Goal: Information Seeking & Learning: Check status

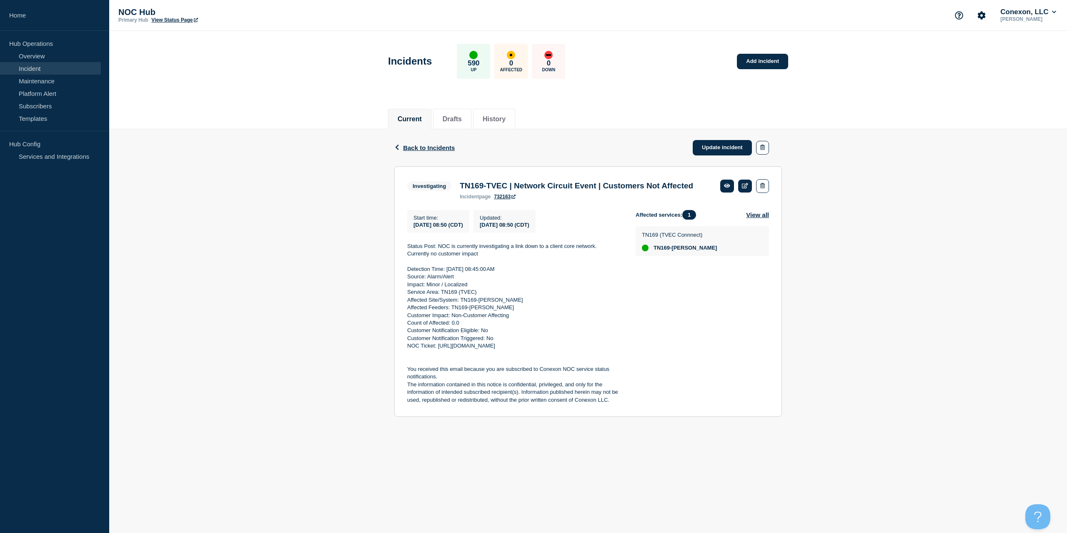
click at [429, 153] on div "Back Back to Incidents Update incident" at bounding box center [588, 147] width 388 height 37
click at [428, 145] on span "Back to Incidents" at bounding box center [429, 147] width 52 height 7
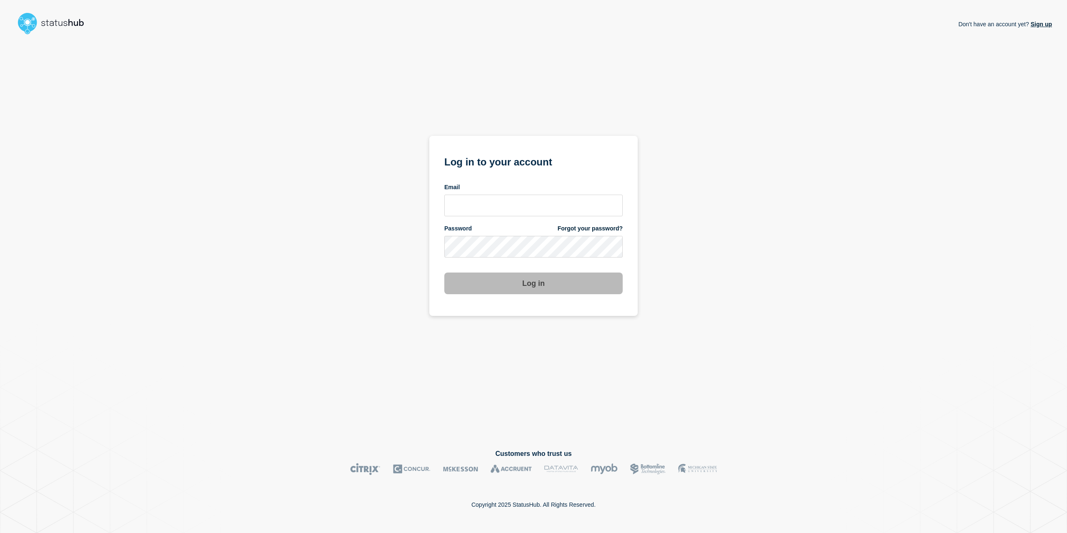
click at [482, 185] on div "Email" at bounding box center [533, 187] width 178 height 8
click at [488, 204] on input "email input" at bounding box center [533, 206] width 178 height 22
type input "caleb.stahr@conexon.us"
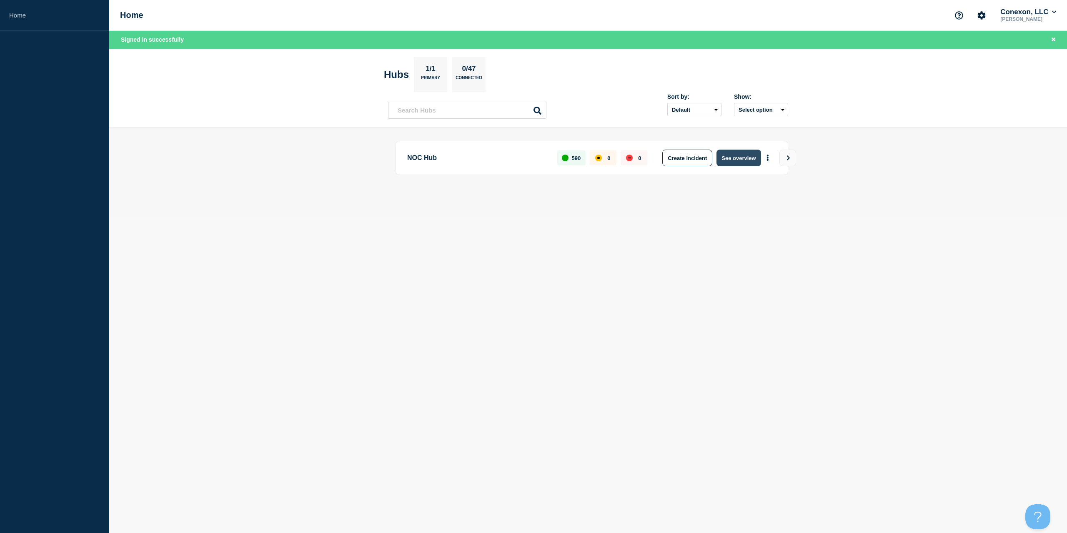
click at [739, 164] on button "See overview" at bounding box center [738, 158] width 44 height 17
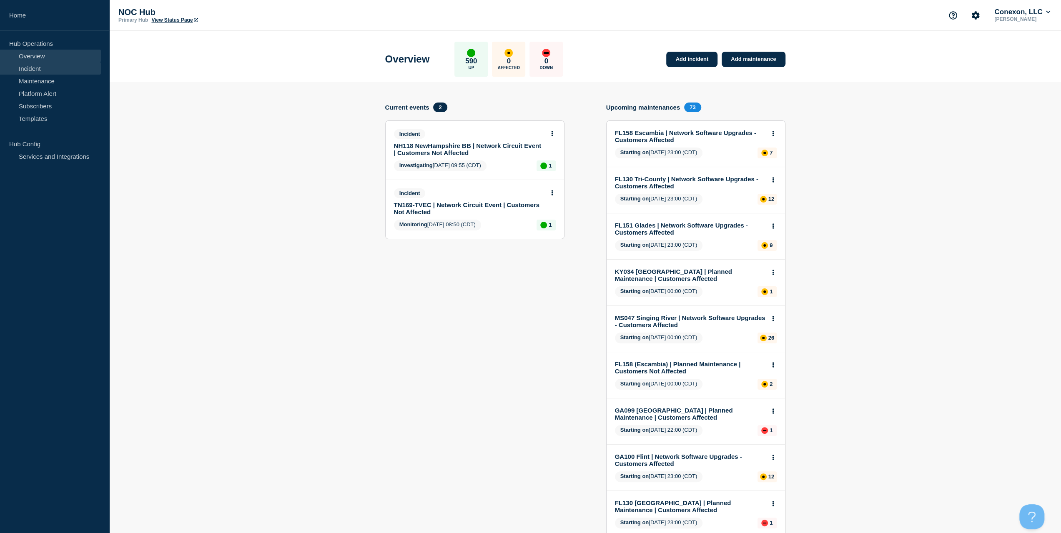
click at [31, 65] on link "Incident" at bounding box center [50, 68] width 101 height 13
